Goal: Task Accomplishment & Management: Complete application form

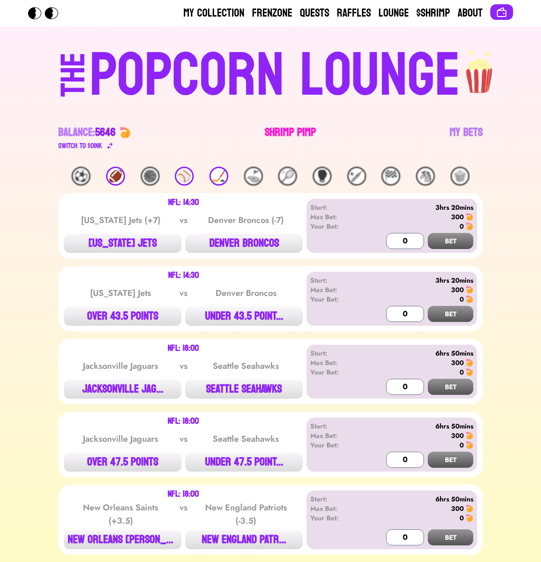
click at [274, 130] on link "Shrimp Pimp" at bounding box center [290, 138] width 51 height 27
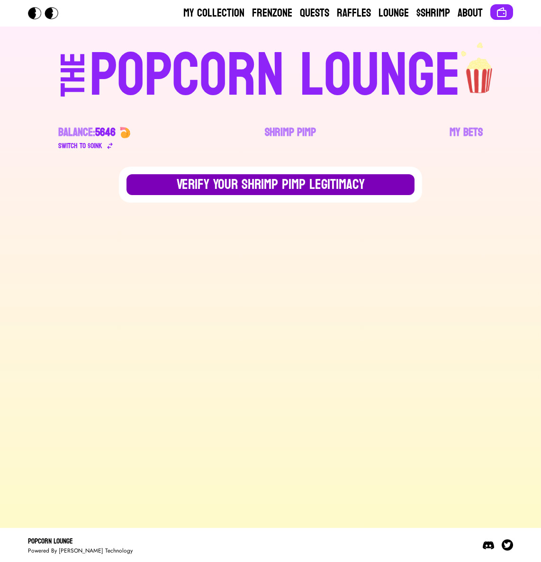
click at [257, 182] on button "Verify Your Shrimp Pimp Legitimacy" at bounding box center [271, 184] width 288 height 21
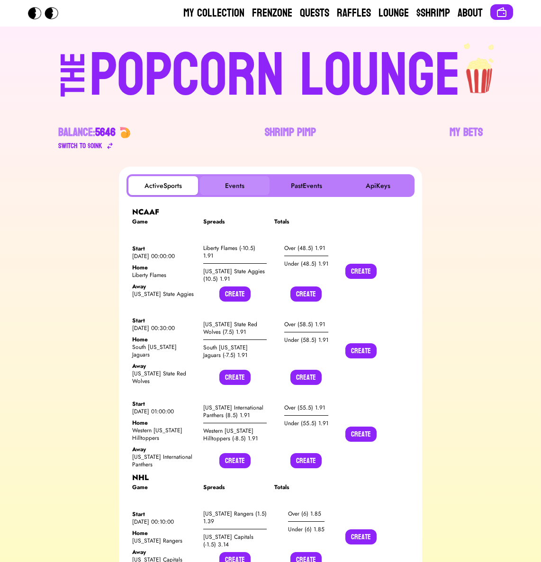
click at [232, 189] on button "Events" at bounding box center [235, 185] width 70 height 19
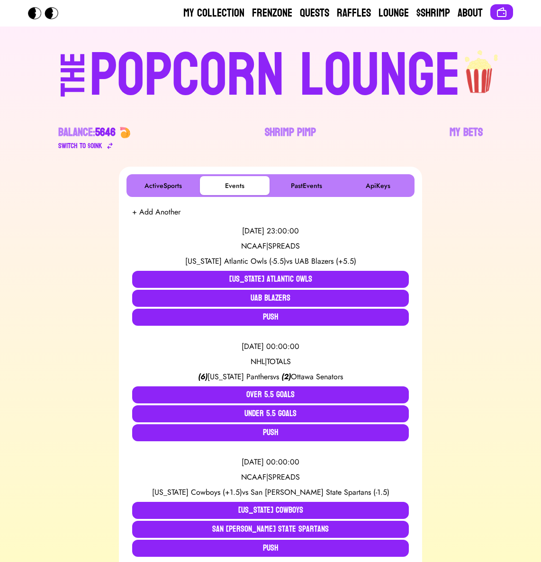
click at [167, 211] on button "+ Add Another" at bounding box center [156, 212] width 48 height 11
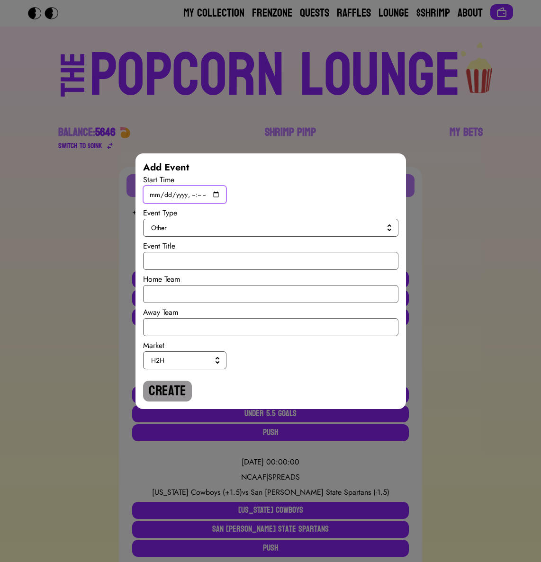
click at [213, 195] on input "datetime-local" at bounding box center [184, 195] width 83 height 18
type input "[DATE]T14:00"
click at [325, 203] on div "Start Time" at bounding box center [270, 188] width 255 height 29
click at [270, 221] on button "Other" at bounding box center [270, 228] width 255 height 18
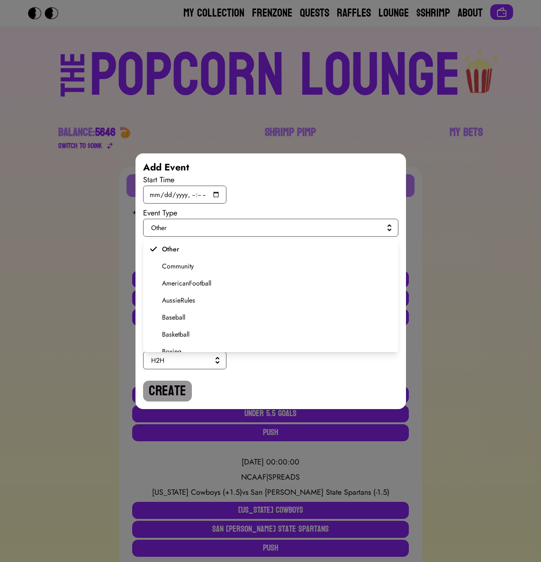
scroll to position [180, 0]
click at [178, 308] on span "Soccer" at bounding box center [276, 307] width 229 height 9
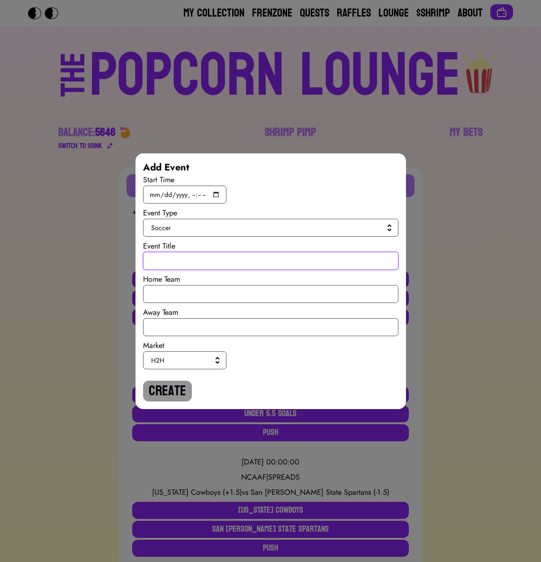
click at [179, 268] on input "text" at bounding box center [270, 261] width 255 height 18
click at [169, 265] on input "International Ruglies" at bounding box center [270, 261] width 255 height 18
type input "International Ruglies"
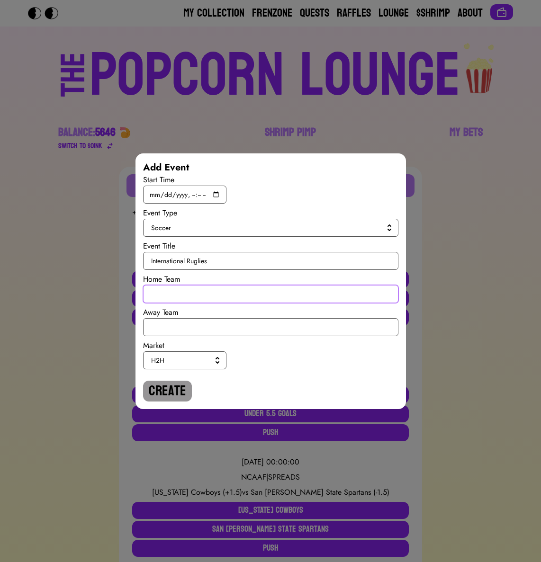
click at [164, 289] on input "text" at bounding box center [270, 294] width 255 height 18
type input "[GEOGRAPHIC_DATA]"
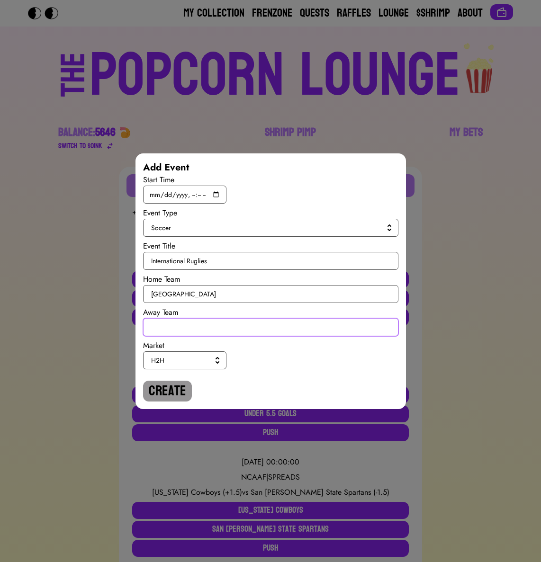
click at [163, 327] on input "text" at bounding box center [270, 327] width 255 height 18
type input "[GEOGRAPHIC_DATA]"
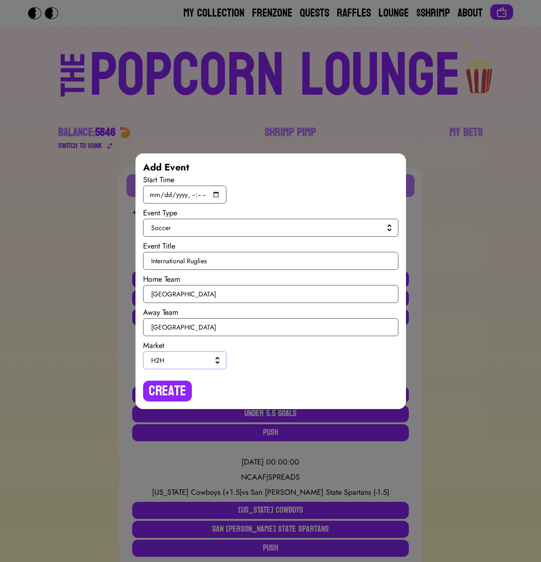
click at [179, 360] on span "H2H" at bounding box center [182, 360] width 63 height 9
click at [174, 397] on span "SPREAD" at bounding box center [190, 398] width 57 height 9
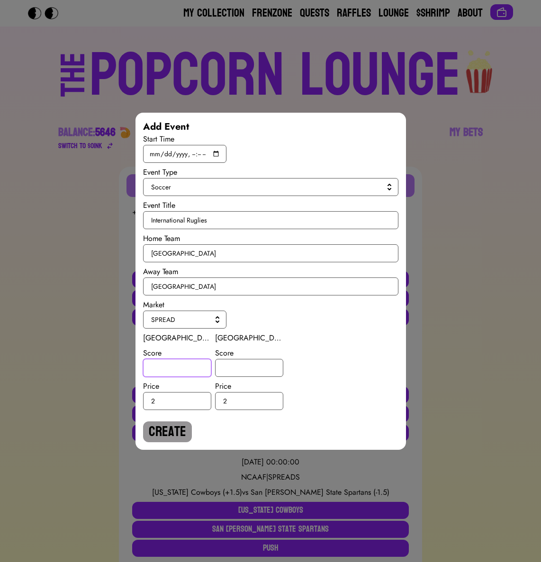
click at [171, 371] on input "number" at bounding box center [177, 368] width 68 height 18
type input "2"
type input "-2"
click at [161, 427] on button "Create" at bounding box center [167, 432] width 49 height 21
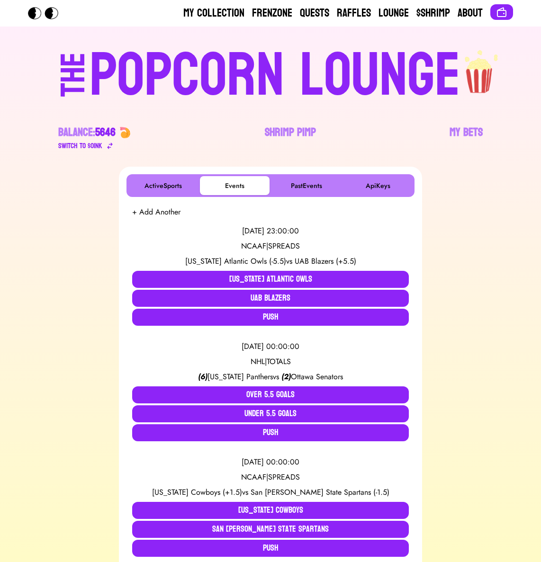
click at [153, 213] on button "+ Add Another" at bounding box center [156, 212] width 48 height 11
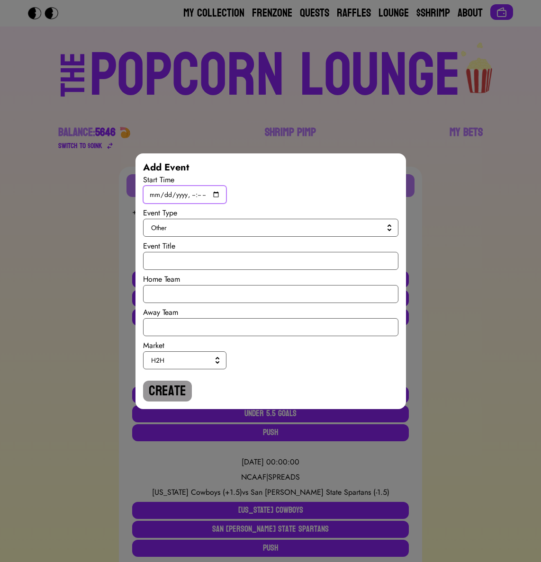
click at [218, 192] on input "datetime-local" at bounding box center [184, 195] width 83 height 18
type input "[DATE]T17:00"
click at [317, 226] on span "Other" at bounding box center [268, 227] width 235 height 9
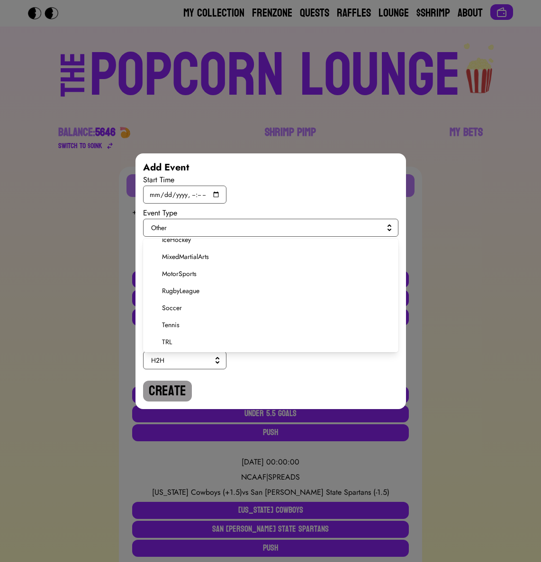
click at [180, 309] on span "Soccer" at bounding box center [276, 307] width 229 height 9
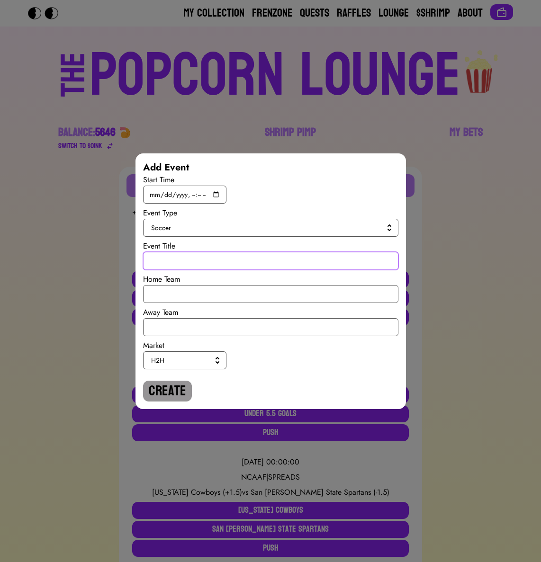
click at [174, 262] on input "text" at bounding box center [270, 261] width 255 height 18
paste input "International Ruglies"
type input "International Ruglies"
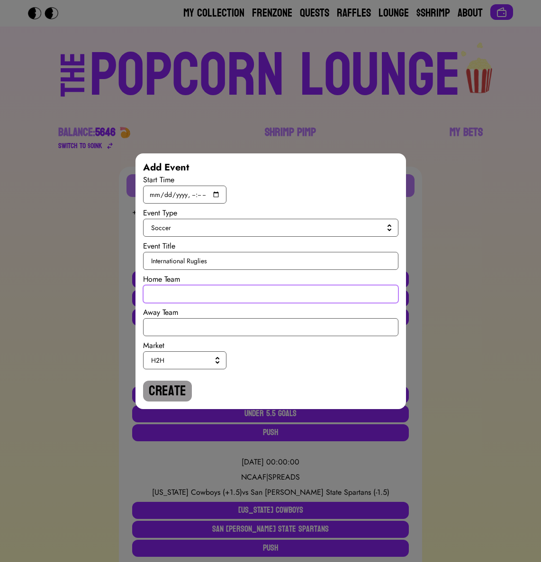
click at [167, 296] on input "text" at bounding box center [270, 294] width 255 height 18
type input "[GEOGRAPHIC_DATA]"
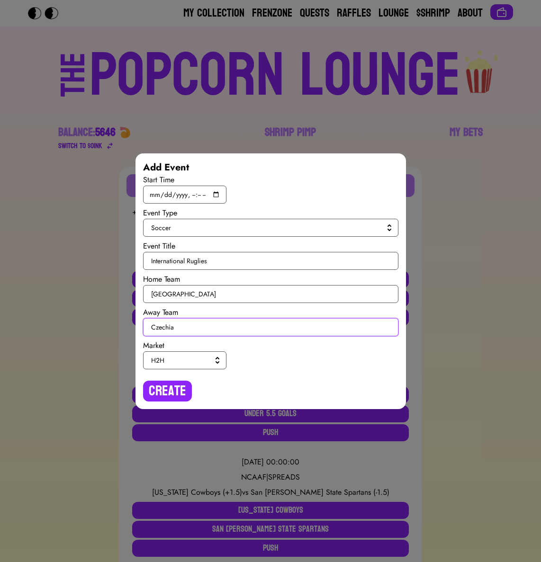
type input "Czechia"
click at [183, 361] on span "H2H" at bounding box center [182, 360] width 63 height 9
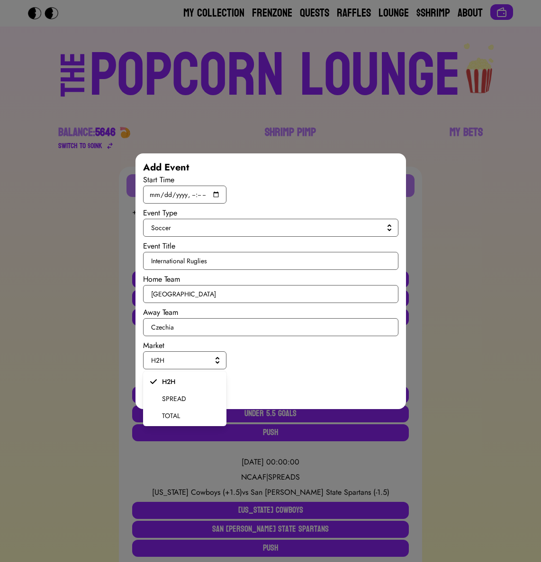
click at [175, 399] on span "SPREAD" at bounding box center [190, 398] width 57 height 9
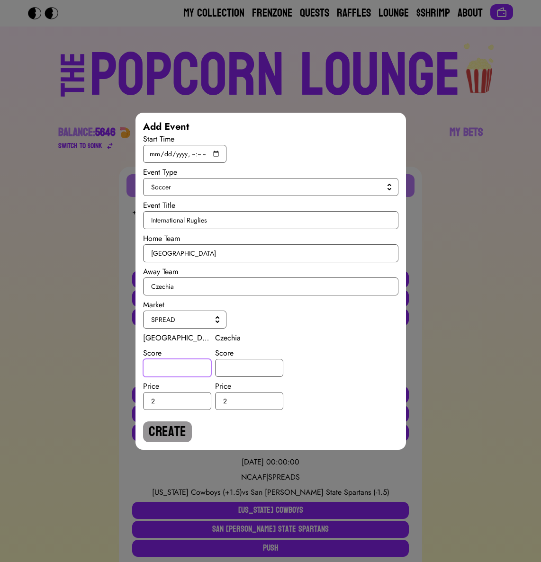
click at [174, 373] on input "number" at bounding box center [177, 368] width 68 height 18
type input "1"
type input "-2"
type input "-1"
click at [174, 434] on button "Create" at bounding box center [167, 432] width 49 height 21
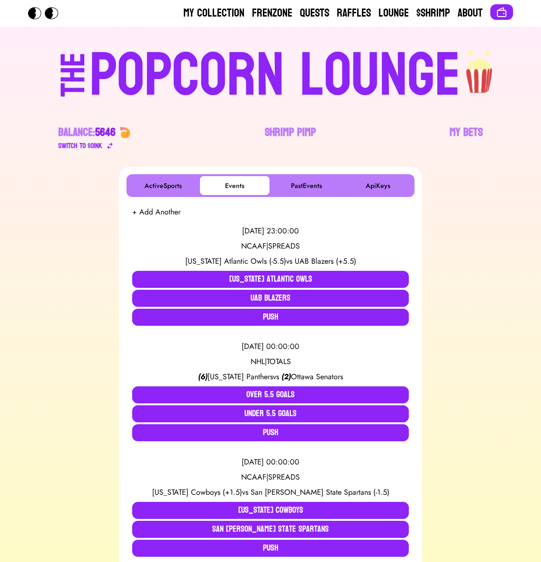
click at [169, 207] on button "+ Add Another" at bounding box center [156, 212] width 48 height 11
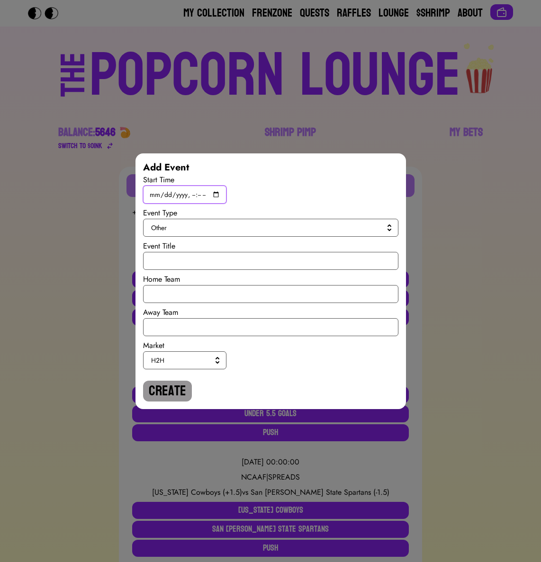
click at [214, 194] on input "datetime-local" at bounding box center [184, 195] width 83 height 18
type input "[DATE]T17:00"
click at [321, 227] on span "Other" at bounding box center [268, 227] width 235 height 9
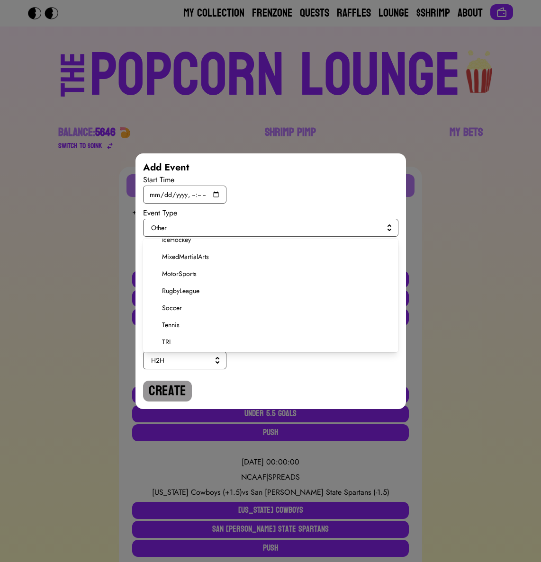
click at [181, 306] on span "Soccer" at bounding box center [276, 307] width 229 height 9
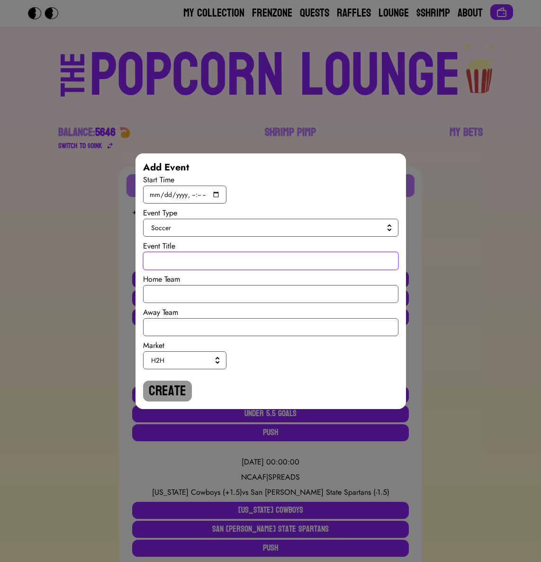
click at [182, 266] on input "text" at bounding box center [270, 261] width 255 height 18
paste input "International Ruglies"
type input "International Ruglies"
click at [180, 284] on div "Home Team" at bounding box center [270, 279] width 255 height 11
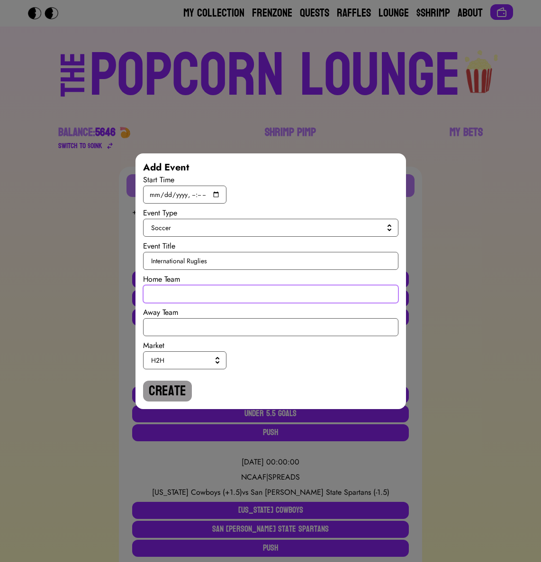
click at [189, 289] on input "text" at bounding box center [270, 294] width 255 height 18
type input "[GEOGRAPHIC_DATA]"
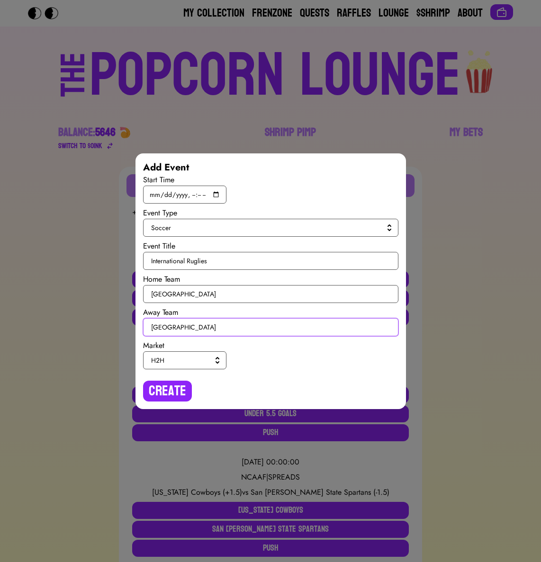
type input "[GEOGRAPHIC_DATA]"
click at [195, 356] on span "H2H" at bounding box center [182, 360] width 63 height 9
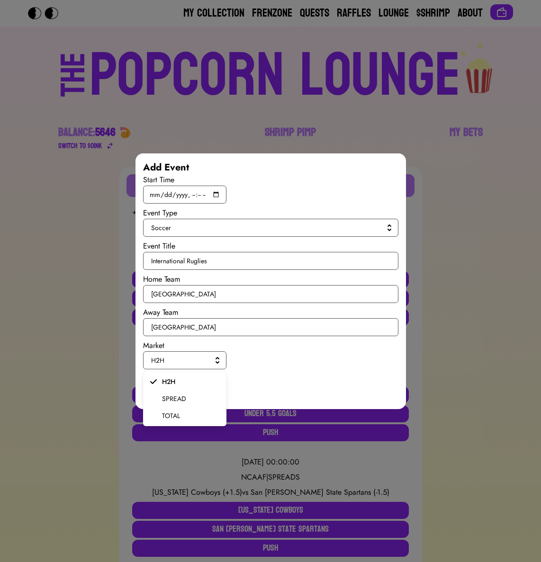
click at [181, 396] on span "SPREAD" at bounding box center [190, 398] width 57 height 9
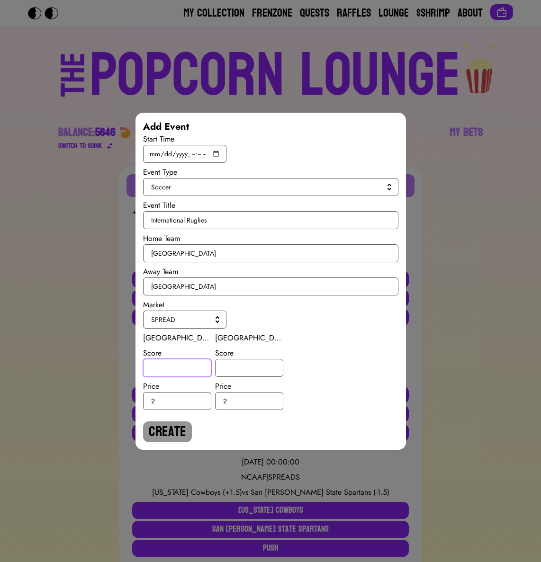
click at [174, 370] on input "number" at bounding box center [177, 368] width 68 height 18
type input "-2.5"
type input "2.5"
click at [158, 434] on button "Create" at bounding box center [167, 432] width 49 height 21
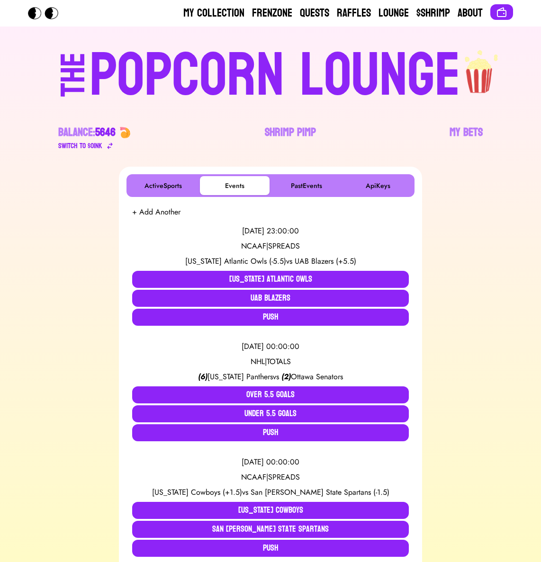
click at [161, 217] on button "+ Add Another" at bounding box center [156, 212] width 48 height 11
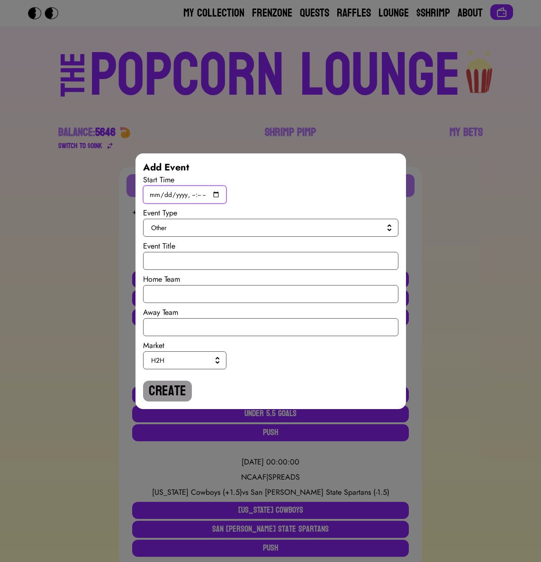
click at [218, 194] on input "datetime-local" at bounding box center [184, 195] width 83 height 18
type input "[DATE]T17:00"
click at [310, 230] on span "Other" at bounding box center [268, 227] width 235 height 9
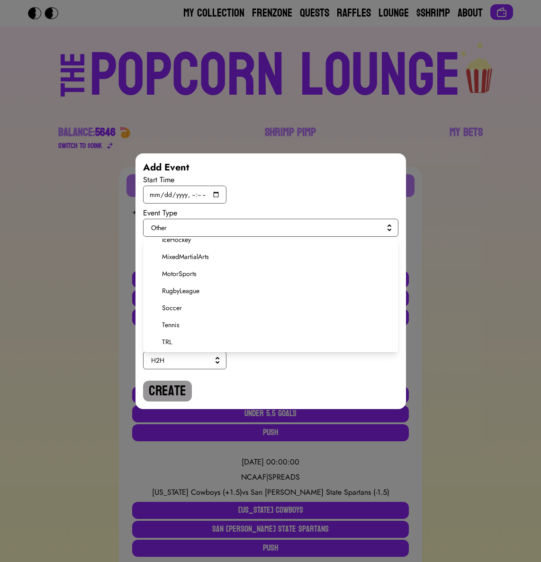
click at [177, 307] on span "Soccer" at bounding box center [276, 307] width 229 height 9
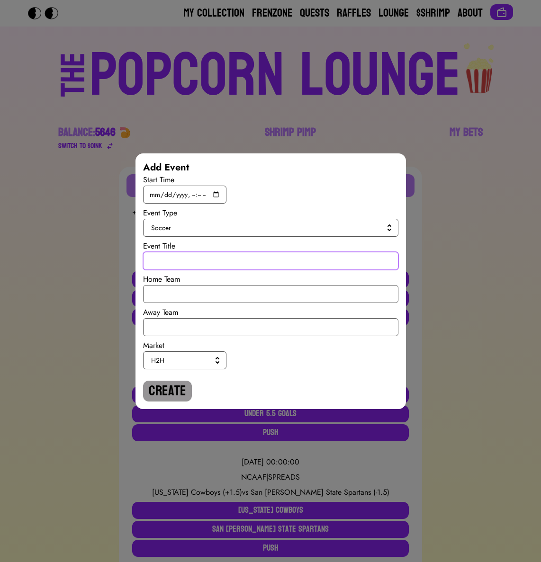
click at [177, 267] on input "text" at bounding box center [270, 261] width 255 height 18
paste input "International Ruglies"
type input "International Ruglies"
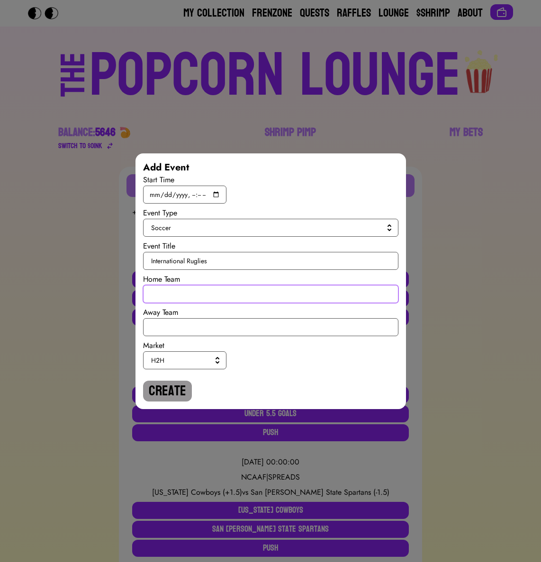
click at [190, 293] on input "text" at bounding box center [270, 294] width 255 height 18
type input "[GEOGRAPHIC_DATA]"
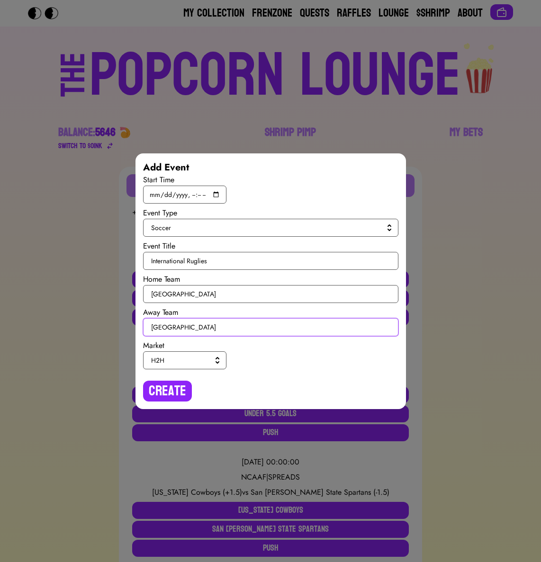
type input "[GEOGRAPHIC_DATA]"
click at [187, 357] on span "H2H" at bounding box center [182, 360] width 63 height 9
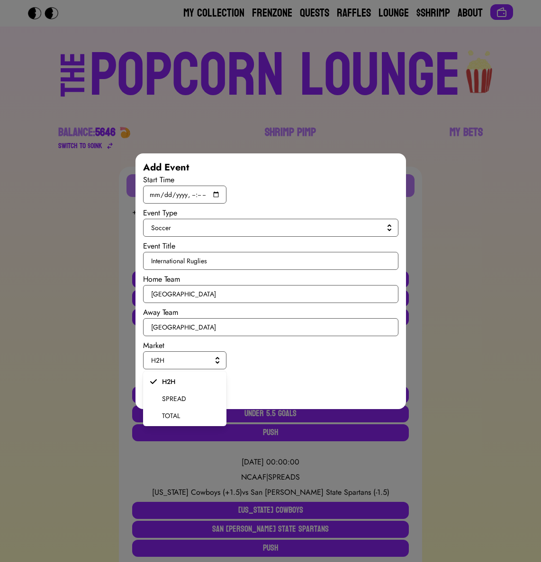
click at [181, 398] on span "SPREAD" at bounding box center [190, 398] width 57 height 9
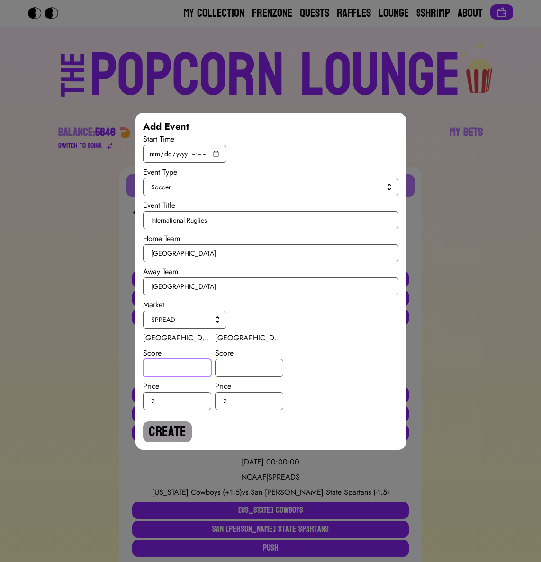
click at [178, 372] on input "number" at bounding box center [177, 368] width 68 height 18
type input "-2"
type input "2"
click at [170, 425] on button "Create" at bounding box center [167, 432] width 49 height 21
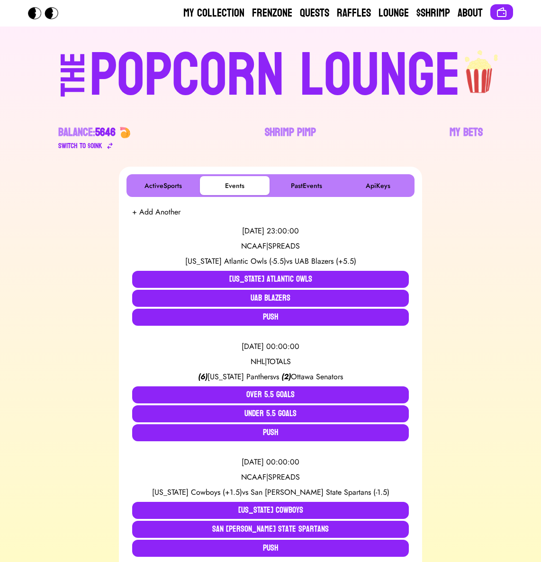
click at [163, 211] on button "+ Add Another" at bounding box center [156, 212] width 48 height 11
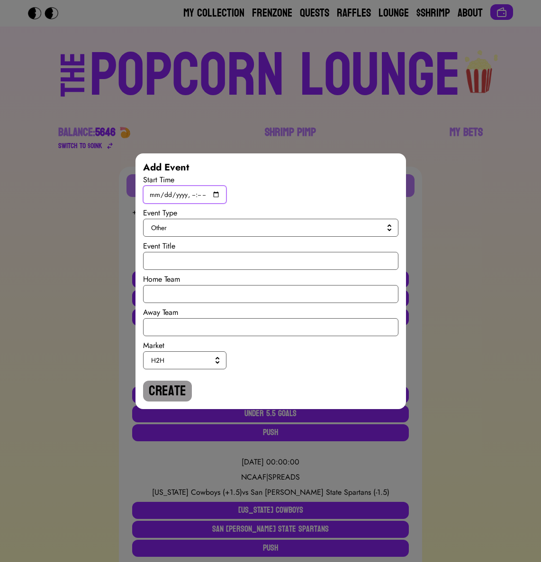
click at [213, 194] on input "datetime-local" at bounding box center [184, 195] width 83 height 18
type input "[DATE]T19:45"
click at [317, 235] on button "Other" at bounding box center [270, 228] width 255 height 18
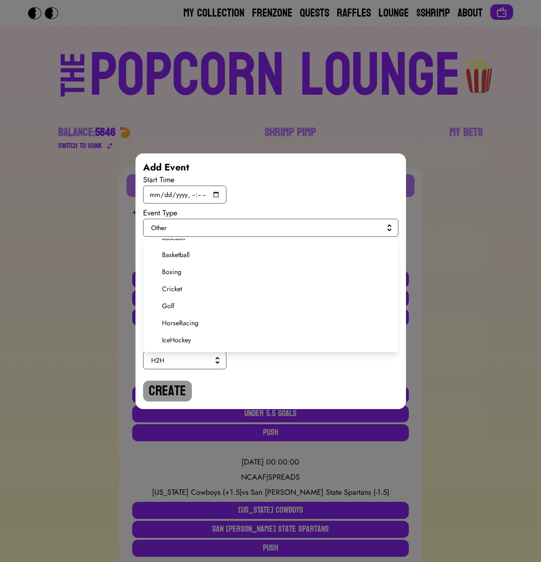
scroll to position [166, 0]
click at [166, 322] on span "Soccer" at bounding box center [276, 321] width 229 height 9
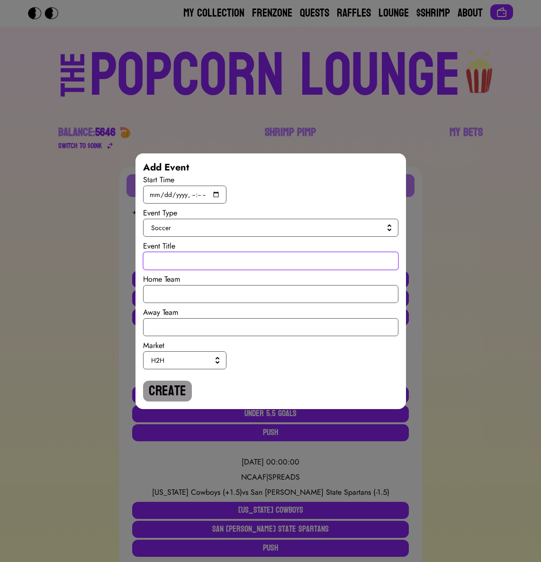
click at [175, 262] on input "text" at bounding box center [270, 261] width 255 height 18
paste input "International Ruglies"
type input "International Ruglies"
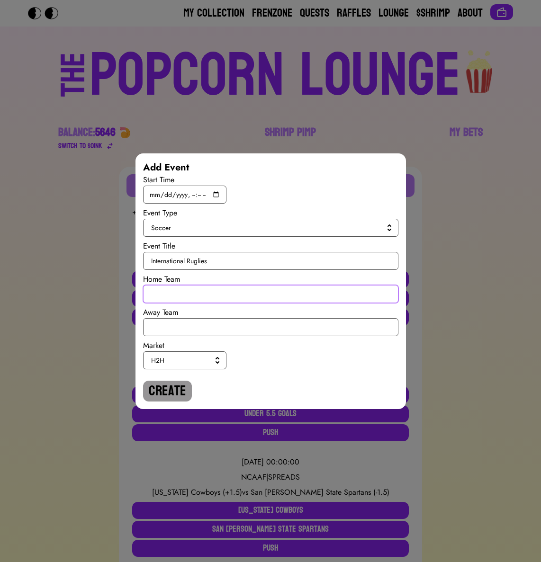
click at [186, 292] on input "text" at bounding box center [270, 294] width 255 height 18
type input "[GEOGRAPHIC_DATA]"
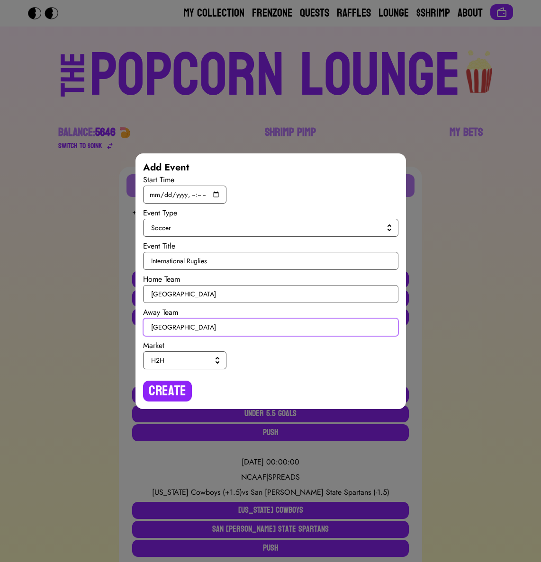
type input "[GEOGRAPHIC_DATA]"
click at [180, 359] on span "H2H" at bounding box center [182, 360] width 63 height 9
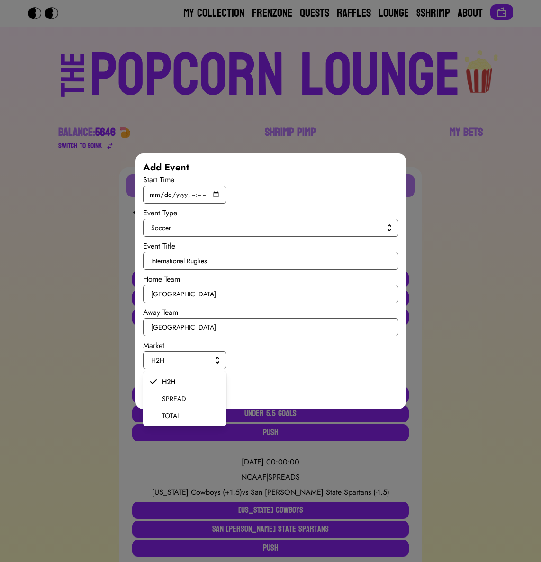
click at [168, 399] on span "SPREAD" at bounding box center [190, 398] width 57 height 9
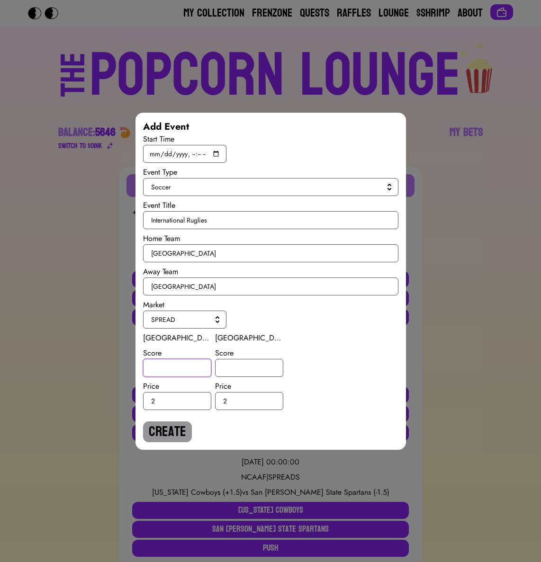
click at [165, 369] on input "number" at bounding box center [177, 368] width 68 height 18
type input "-5"
type input "5"
click at [168, 425] on button "Create" at bounding box center [167, 432] width 49 height 21
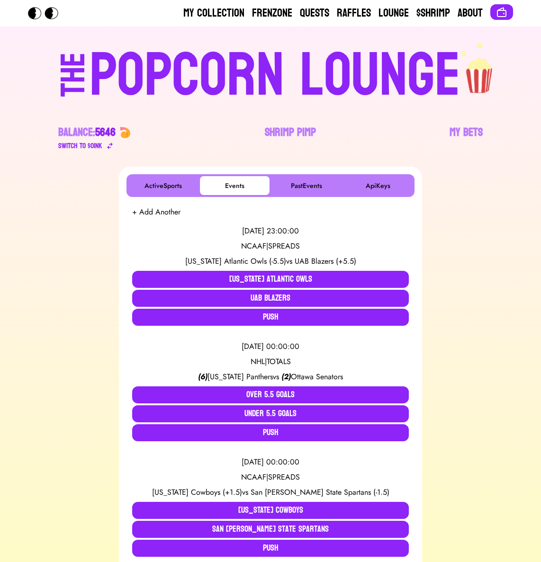
click at [166, 216] on button "+ Add Another" at bounding box center [156, 212] width 48 height 11
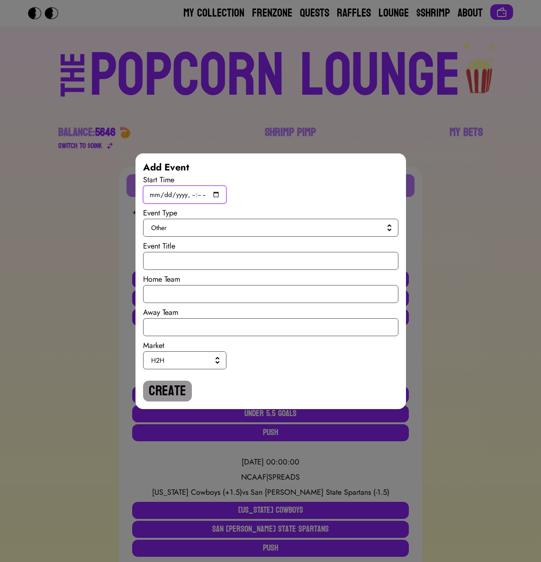
click at [208, 197] on input "datetime-local" at bounding box center [184, 195] width 83 height 18
click at [217, 191] on input "datetime-local" at bounding box center [184, 195] width 83 height 18
type input "[DATE]T19:45"
click at [317, 234] on button "Other" at bounding box center [270, 228] width 255 height 18
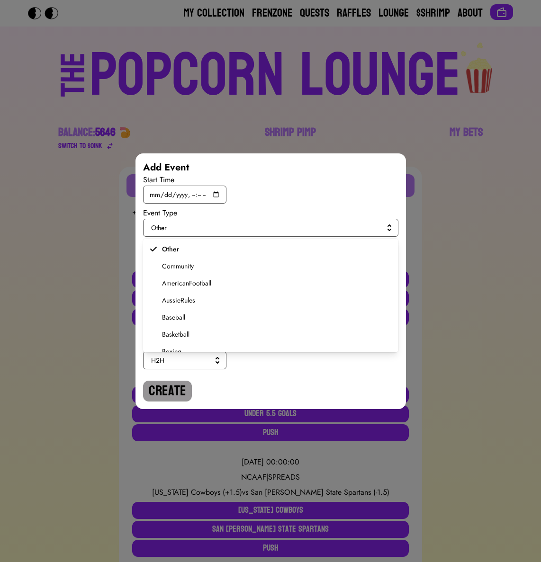
scroll to position [180, 0]
click at [186, 311] on span "Soccer" at bounding box center [276, 307] width 229 height 9
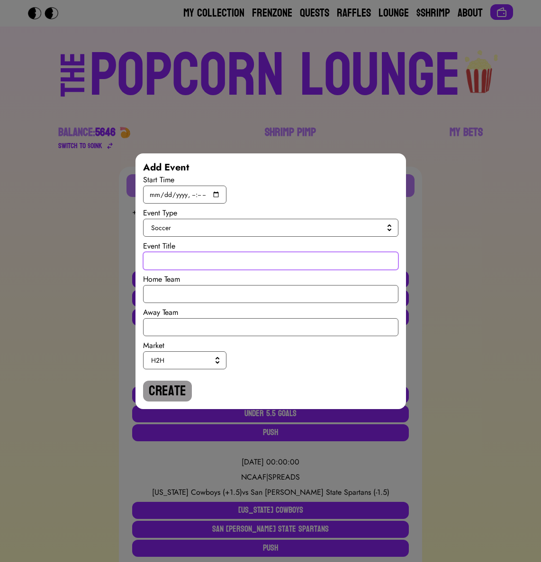
click at [178, 266] on input "text" at bounding box center [270, 261] width 255 height 18
paste input "International Ruglies"
type input "International Ruglies"
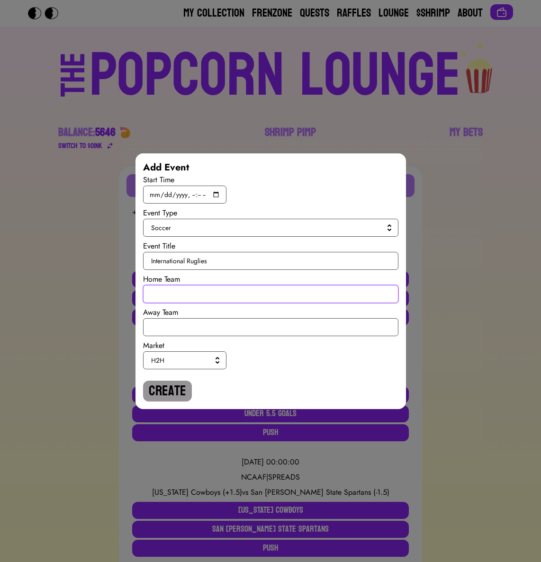
click at [180, 287] on input "text" at bounding box center [270, 294] width 255 height 18
type input "[GEOGRAPHIC_DATA]"
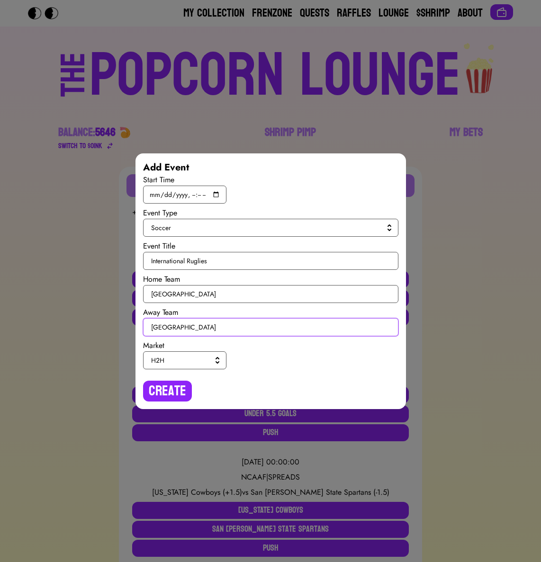
type input "[GEOGRAPHIC_DATA]"
click at [168, 369] on button "H2H" at bounding box center [184, 361] width 83 height 18
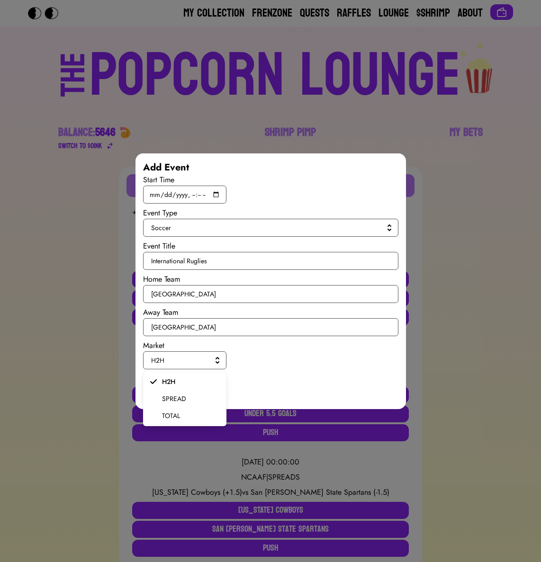
click at [169, 393] on li "SPREAD" at bounding box center [184, 398] width 83 height 17
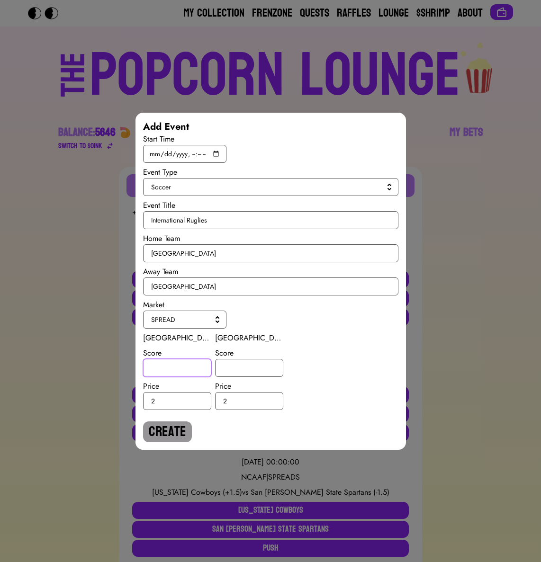
click at [167, 365] on input "number" at bounding box center [177, 368] width 68 height 18
type input "-0.5"
type input "0.5"
click at [170, 432] on button "Create" at bounding box center [167, 432] width 49 height 21
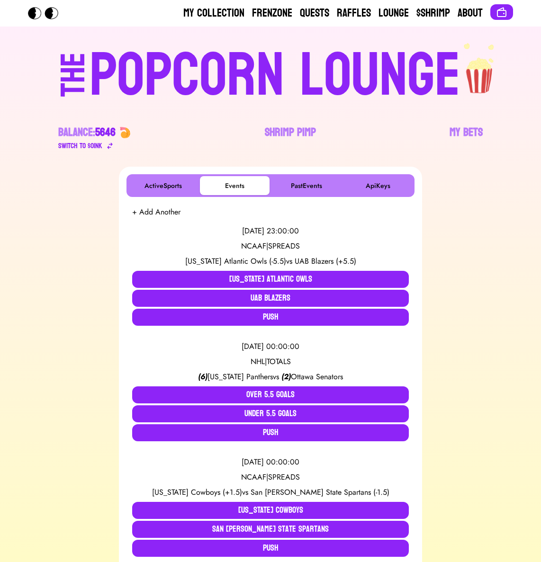
click at [161, 218] on div "[DATE] 23:00:00 NCAAF | SPREADS [US_STATE] Atlantic Owls (-5.5) vs UAB Blazers …" at bounding box center [270, 276] width 277 height 116
click at [161, 214] on button "+ Add Another" at bounding box center [156, 212] width 48 height 11
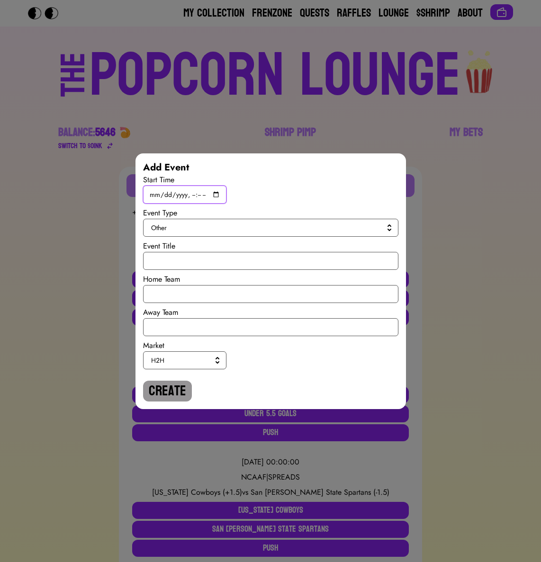
click at [216, 192] on input "datetime-local" at bounding box center [184, 195] width 83 height 18
type input "[DATE]T19:45"
click at [311, 233] on button "Other" at bounding box center [270, 228] width 255 height 18
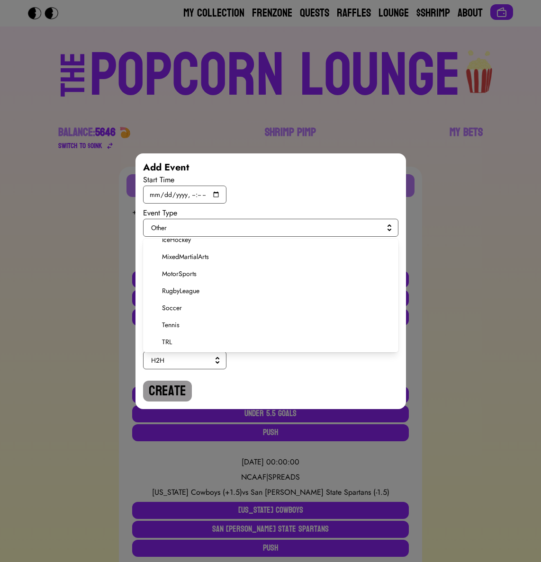
click at [172, 309] on span "Soccer" at bounding box center [276, 307] width 229 height 9
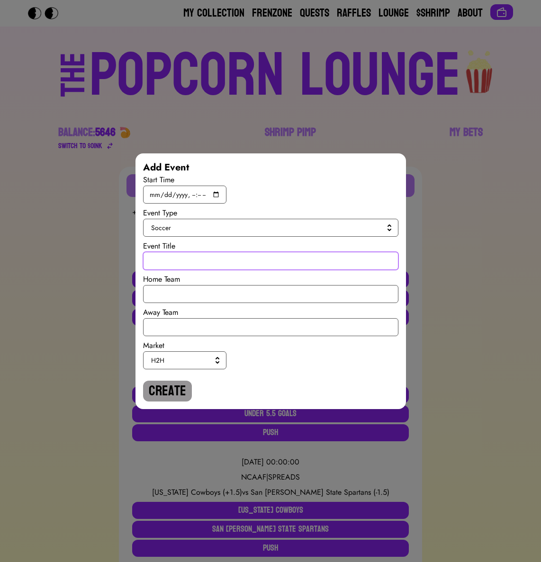
click at [173, 253] on input "text" at bounding box center [270, 261] width 255 height 18
paste input "International Ruglies"
type input "International Ruglies"
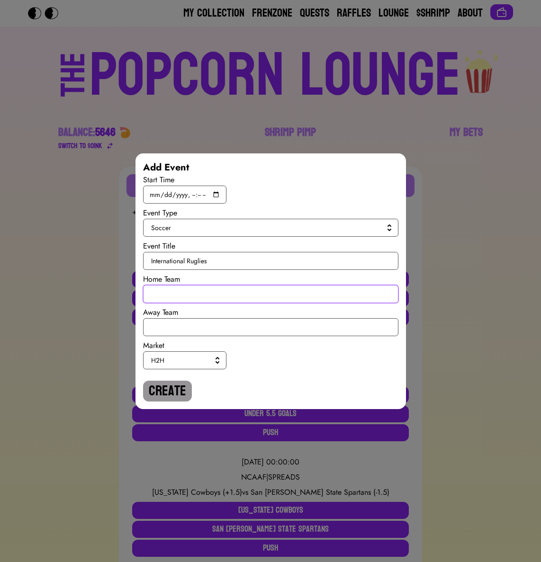
click at [180, 287] on input "text" at bounding box center [270, 294] width 255 height 18
type input "[GEOGRAPHIC_DATA]"
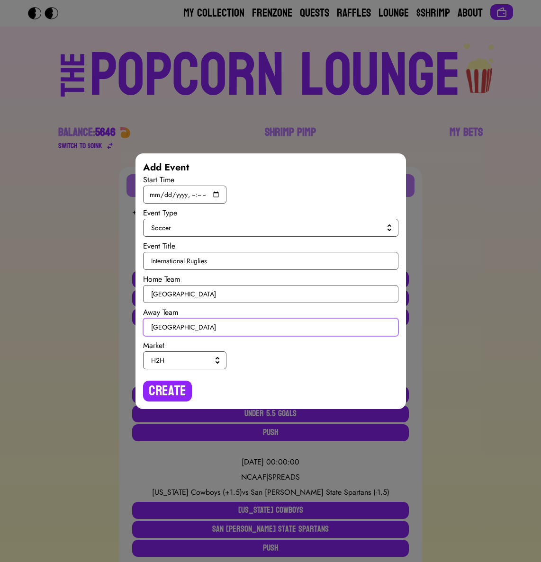
type input "[GEOGRAPHIC_DATA]"
click at [186, 352] on button "H2H" at bounding box center [184, 361] width 83 height 18
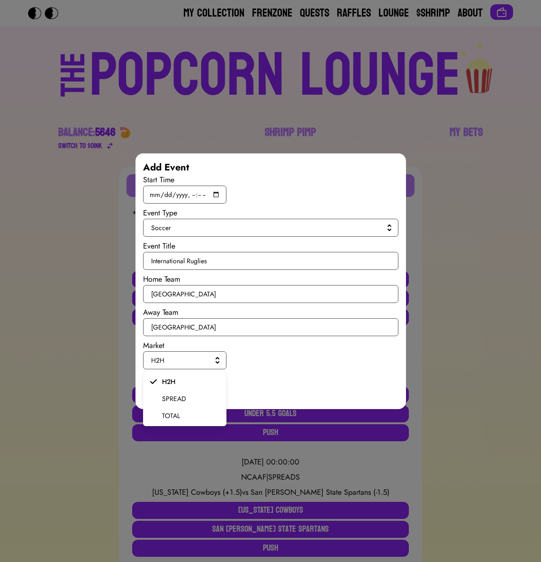
click at [176, 392] on li "SPREAD" at bounding box center [184, 398] width 83 height 17
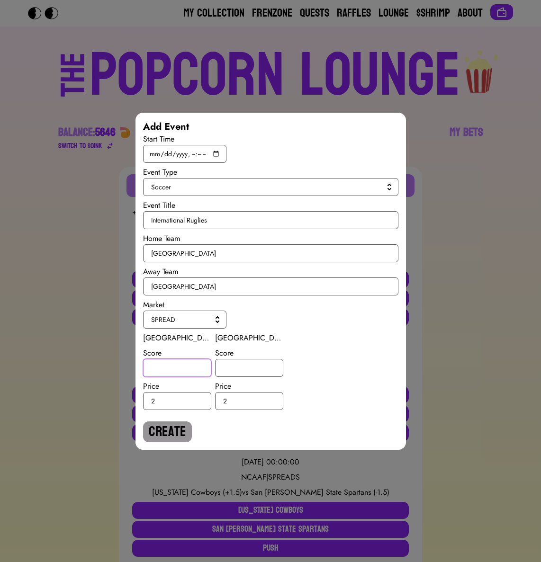
click at [176, 373] on input "number" at bounding box center [177, 368] width 68 height 18
type input "2"
type input "1"
type input "-1"
click at [165, 434] on button "Create" at bounding box center [167, 432] width 49 height 21
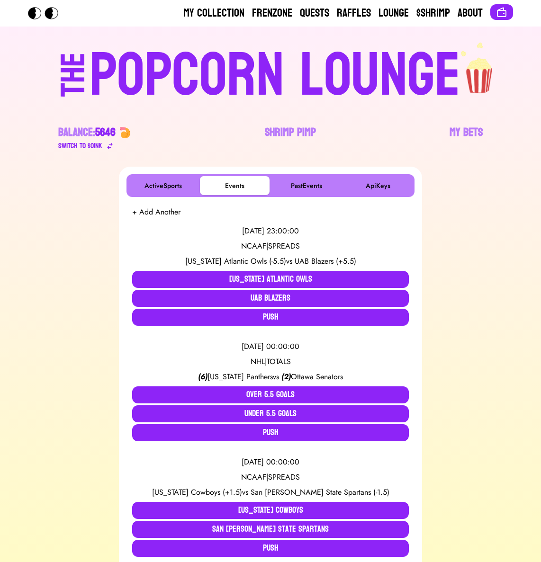
click at [153, 219] on div "[DATE] 23:00:00 NCAAF | SPREADS [US_STATE] Atlantic Owls (-5.5) vs UAB Blazers …" at bounding box center [270, 276] width 277 height 116
click at [154, 214] on button "+ Add Another" at bounding box center [156, 212] width 48 height 11
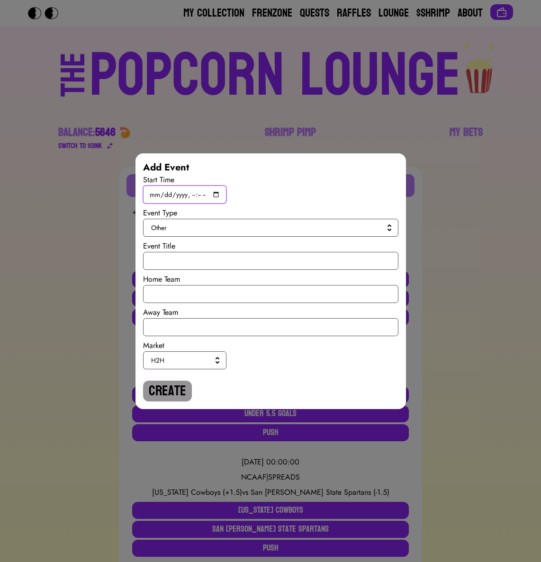
click at [213, 194] on input "datetime-local" at bounding box center [184, 195] width 83 height 18
type input "[DATE]T19:45"
click at [324, 223] on span "Other" at bounding box center [268, 227] width 235 height 9
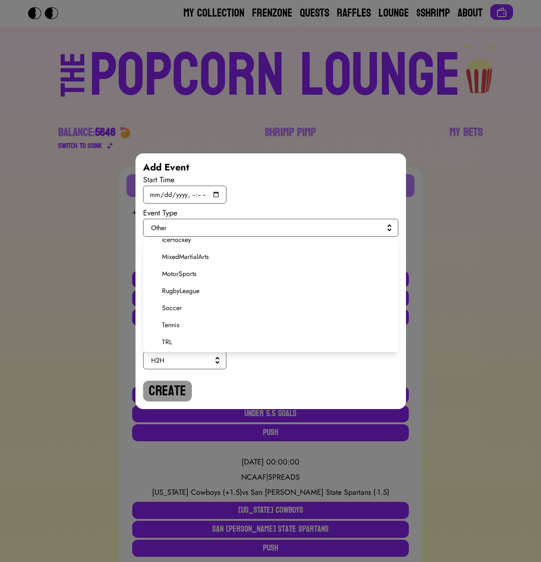
click at [176, 317] on li "Tennis" at bounding box center [270, 324] width 255 height 17
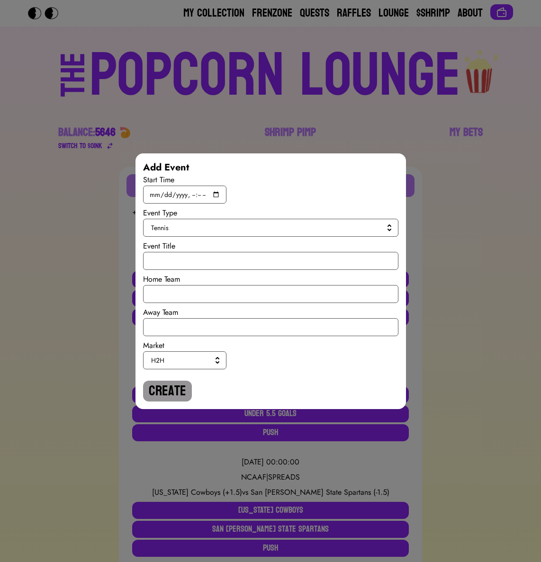
click at [200, 238] on div "Start Time Event Type Tennis Event Title Home Team Away Team Market H2H Create" at bounding box center [270, 287] width 255 height 227
click at [200, 233] on button "Tennis" at bounding box center [270, 228] width 255 height 18
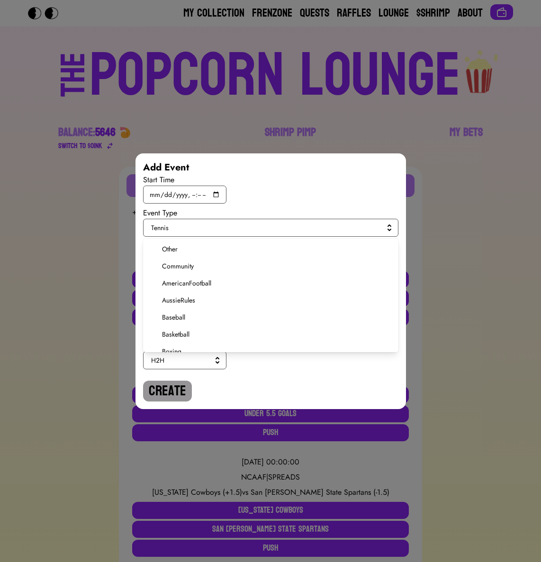
scroll to position [161, 0]
click at [172, 322] on span "Soccer" at bounding box center [276, 326] width 229 height 9
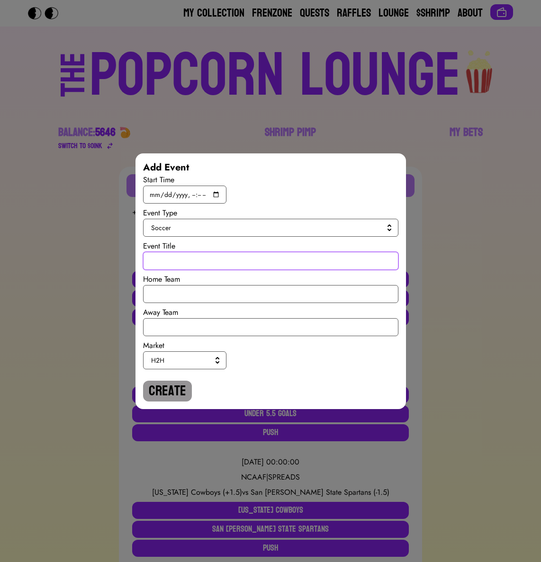
click at [172, 265] on input "text" at bounding box center [270, 261] width 255 height 18
paste input "International Ruglies"
type input "International Ruglies"
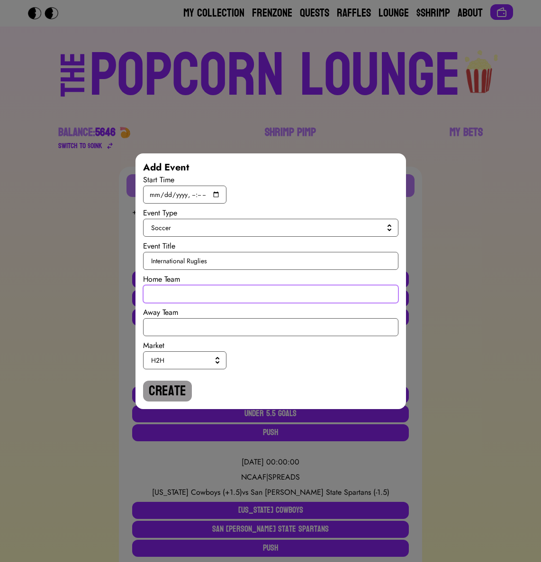
click at [178, 287] on input "text" at bounding box center [270, 294] width 255 height 18
type input "[GEOGRAPHIC_DATA]"
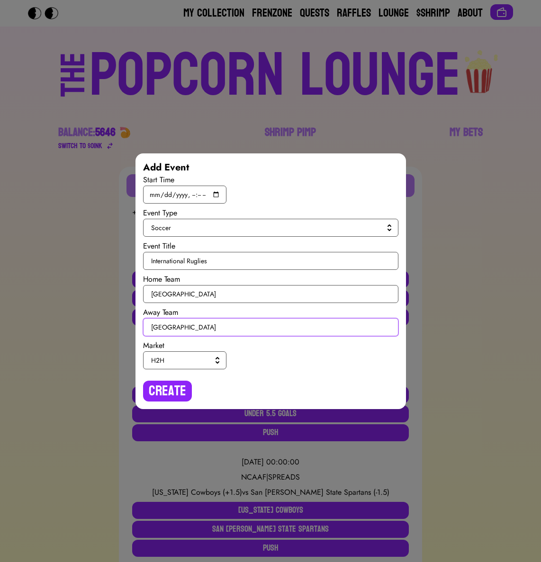
type input "[GEOGRAPHIC_DATA]"
click at [177, 359] on span "H2H" at bounding box center [182, 360] width 63 height 9
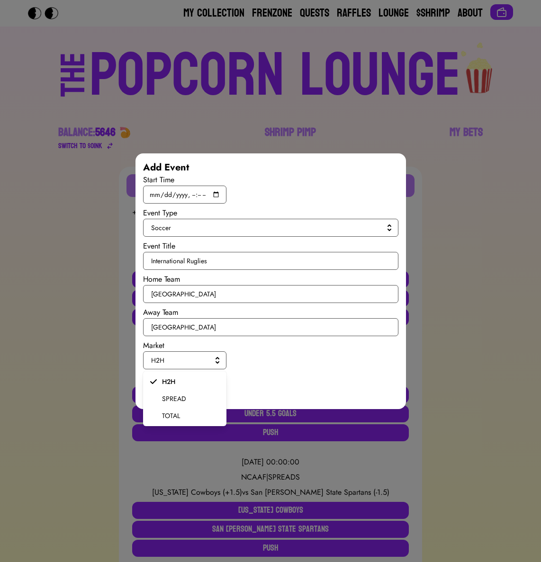
click at [176, 397] on span "SPREAD" at bounding box center [190, 398] width 57 height 9
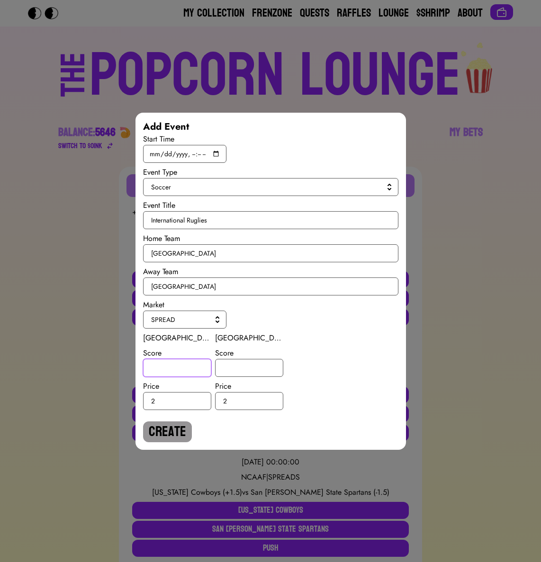
click at [170, 369] on input "number" at bounding box center [177, 368] width 68 height 18
type input "0.5"
type input "-0.5"
click at [163, 432] on button "Create" at bounding box center [167, 432] width 49 height 21
